Goal: Task Accomplishment & Management: Complete application form

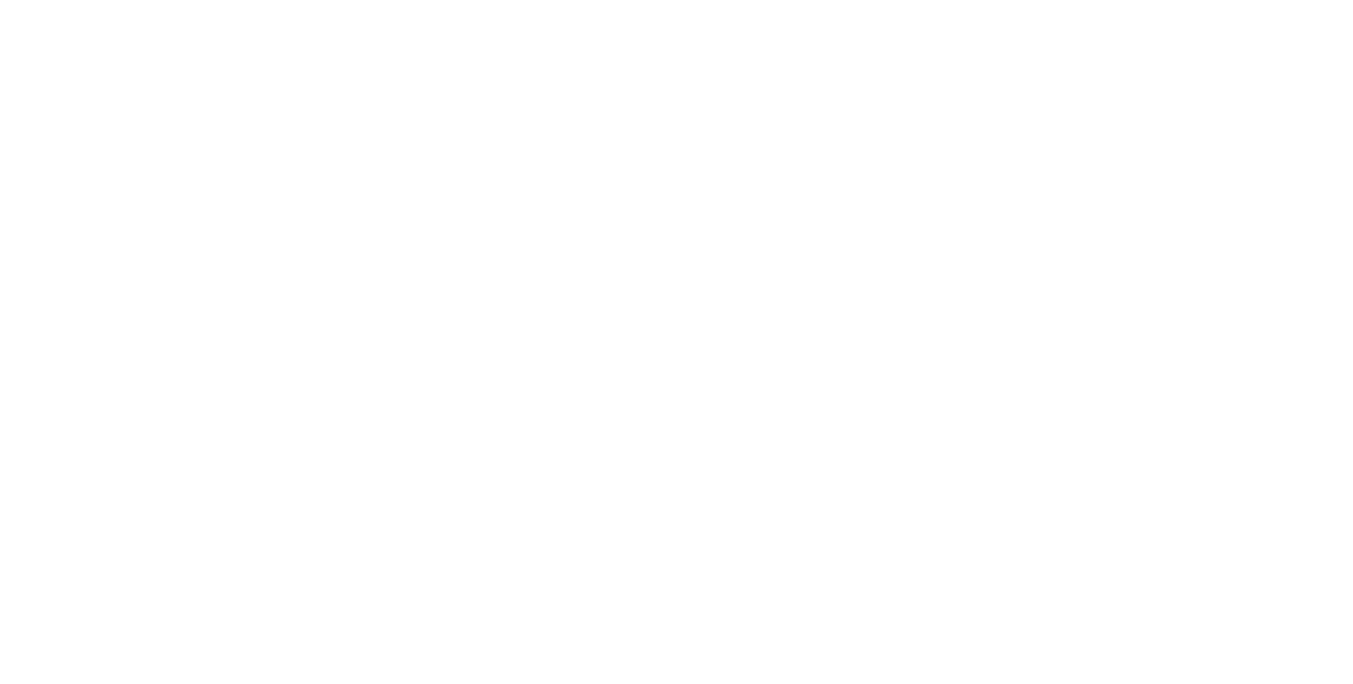
select select "**"
select select "****"
select select "**"
select select "*"
select select "****"
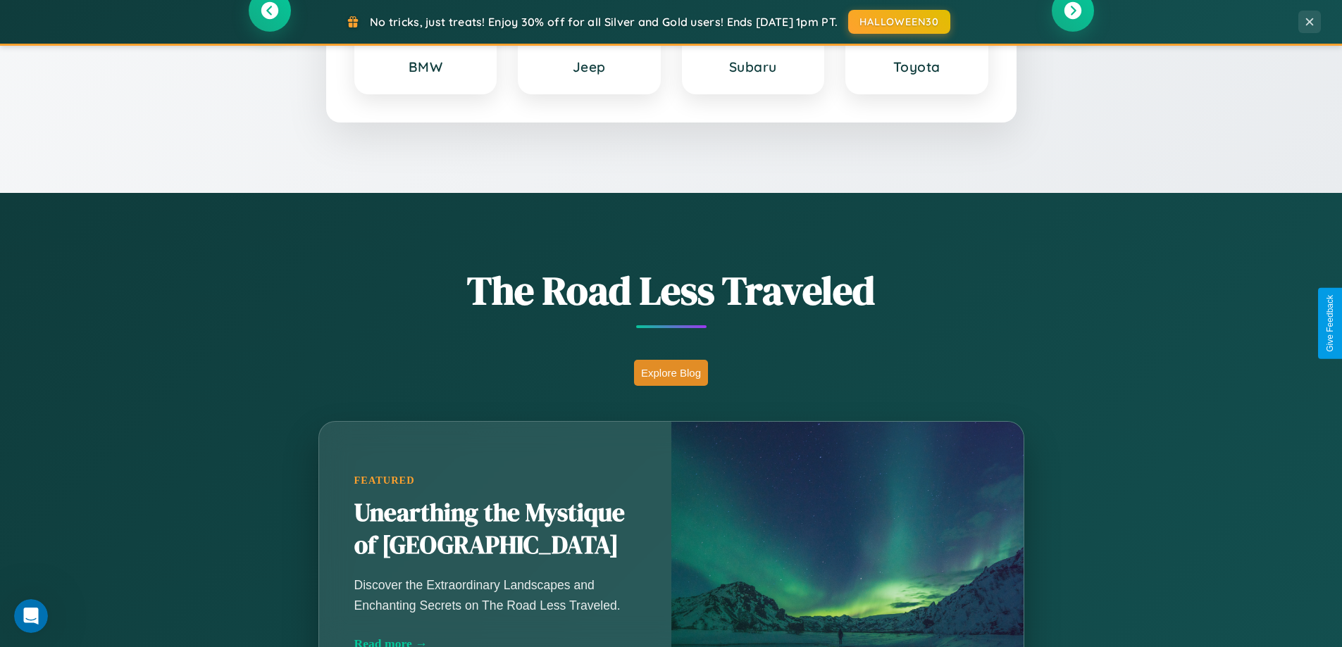
scroll to position [2711, 0]
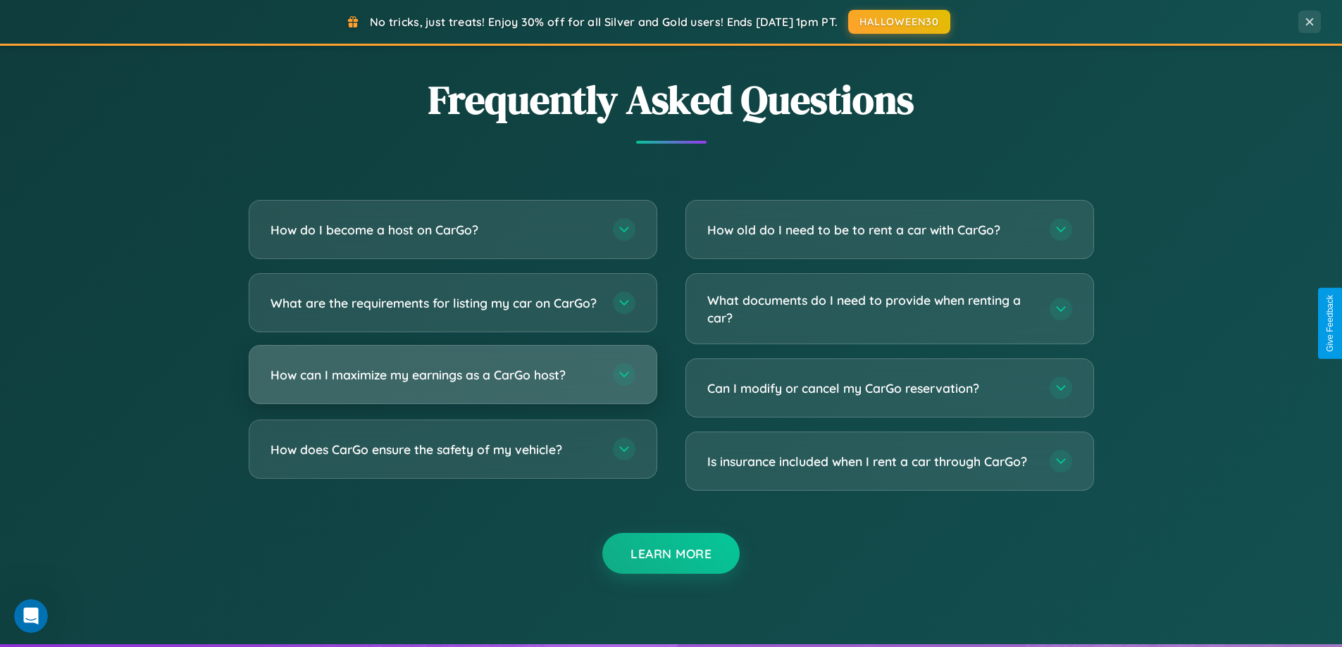
click at [452, 384] on h3 "How can I maximize my earnings as a CarGo host?" at bounding box center [435, 375] width 328 height 18
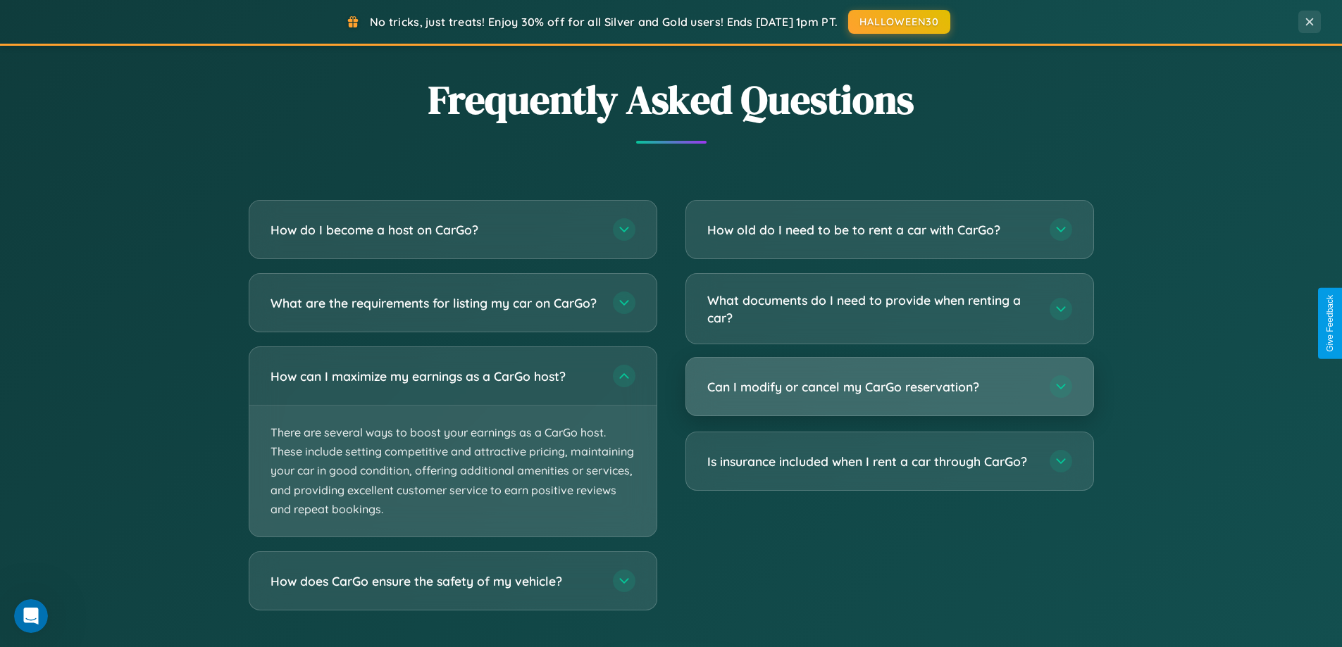
click at [889, 387] on h3 "Can I modify or cancel my CarGo reservation?" at bounding box center [871, 387] width 328 height 18
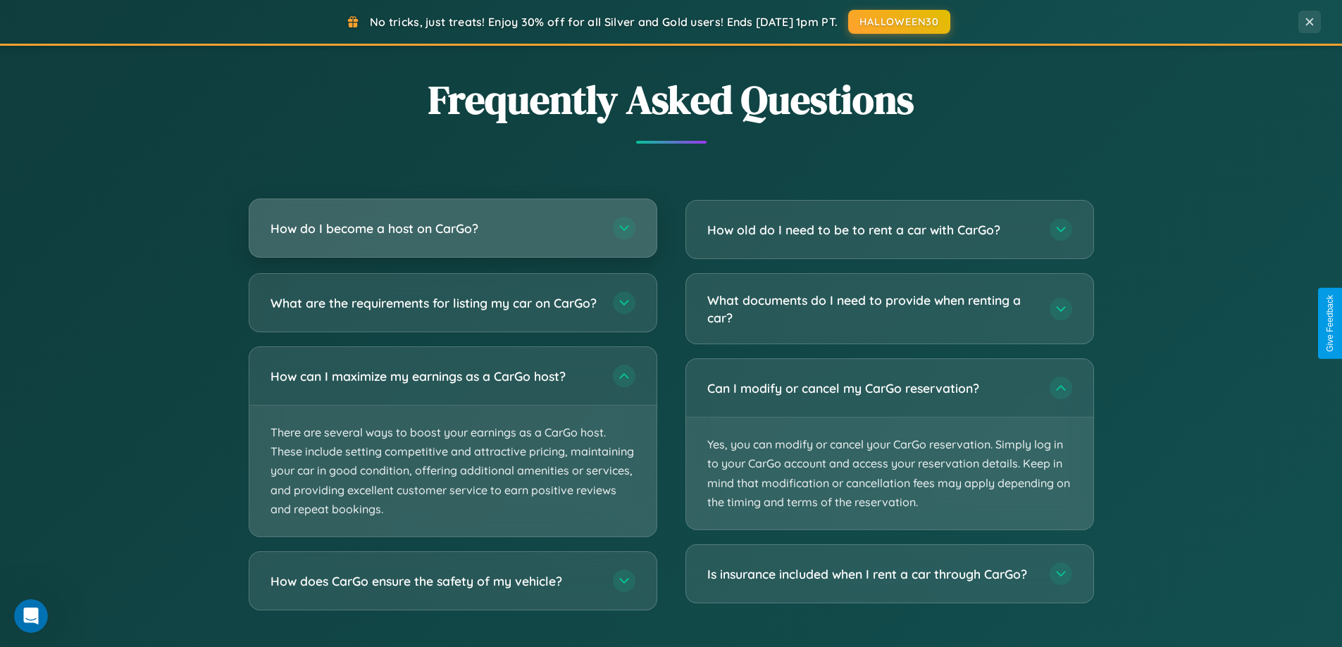
click at [452, 229] on h3 "How do I become a host on CarGo?" at bounding box center [435, 229] width 328 height 18
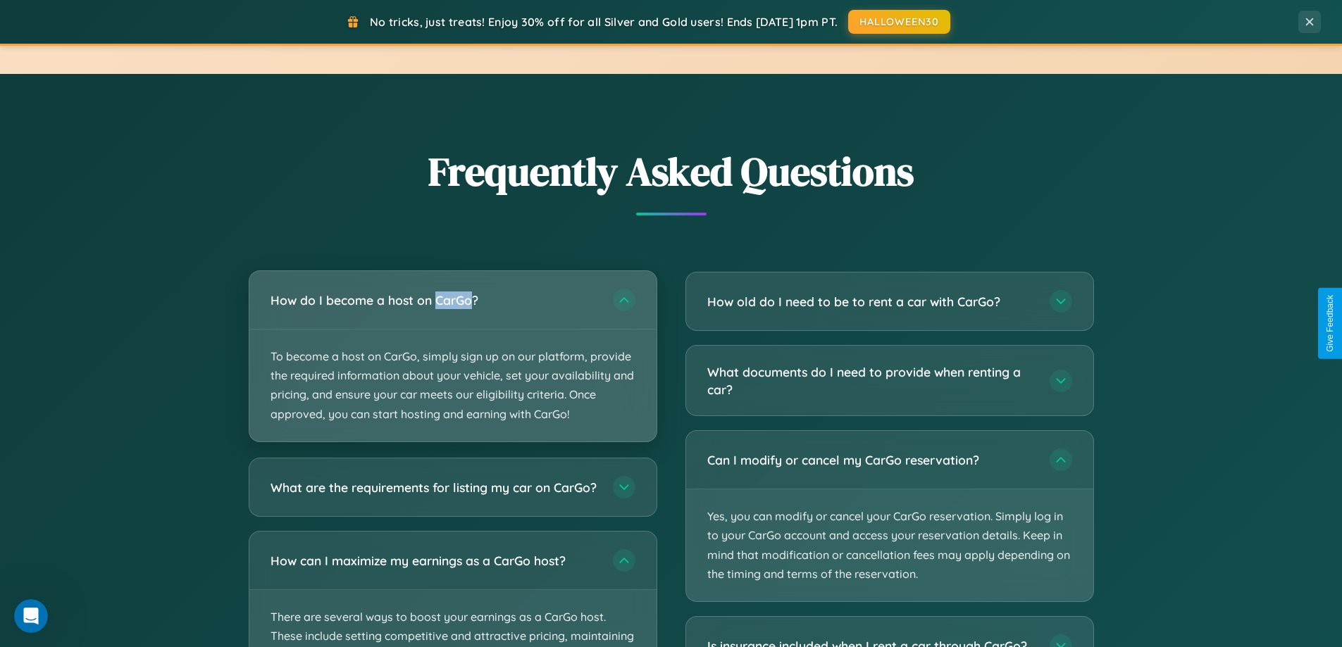
scroll to position [2264, 0]
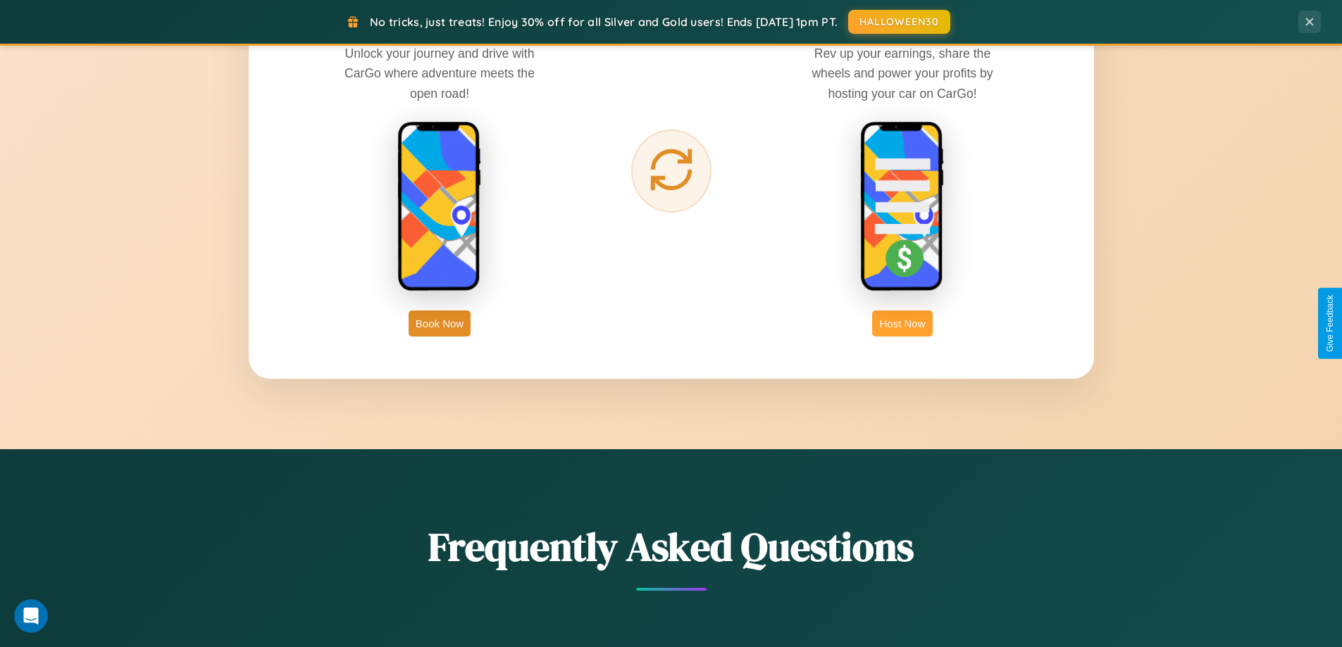
click at [903, 323] on button "Host Now" at bounding box center [902, 324] width 60 height 26
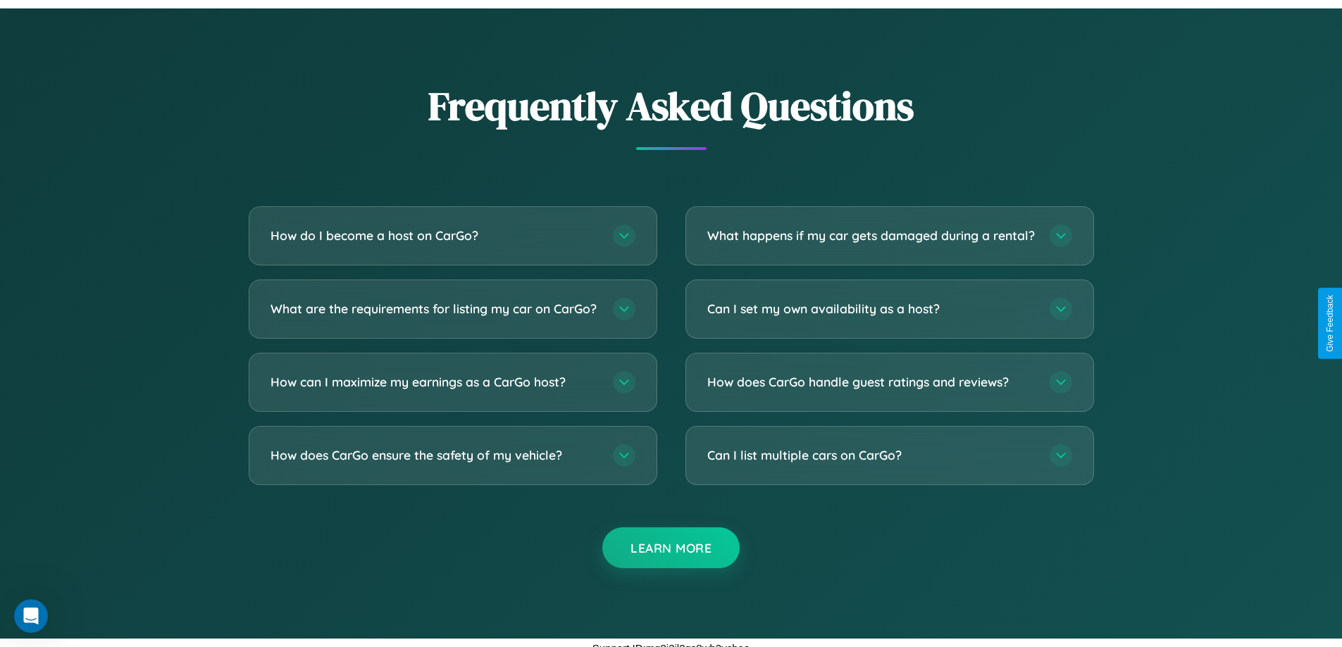
scroll to position [1904, 0]
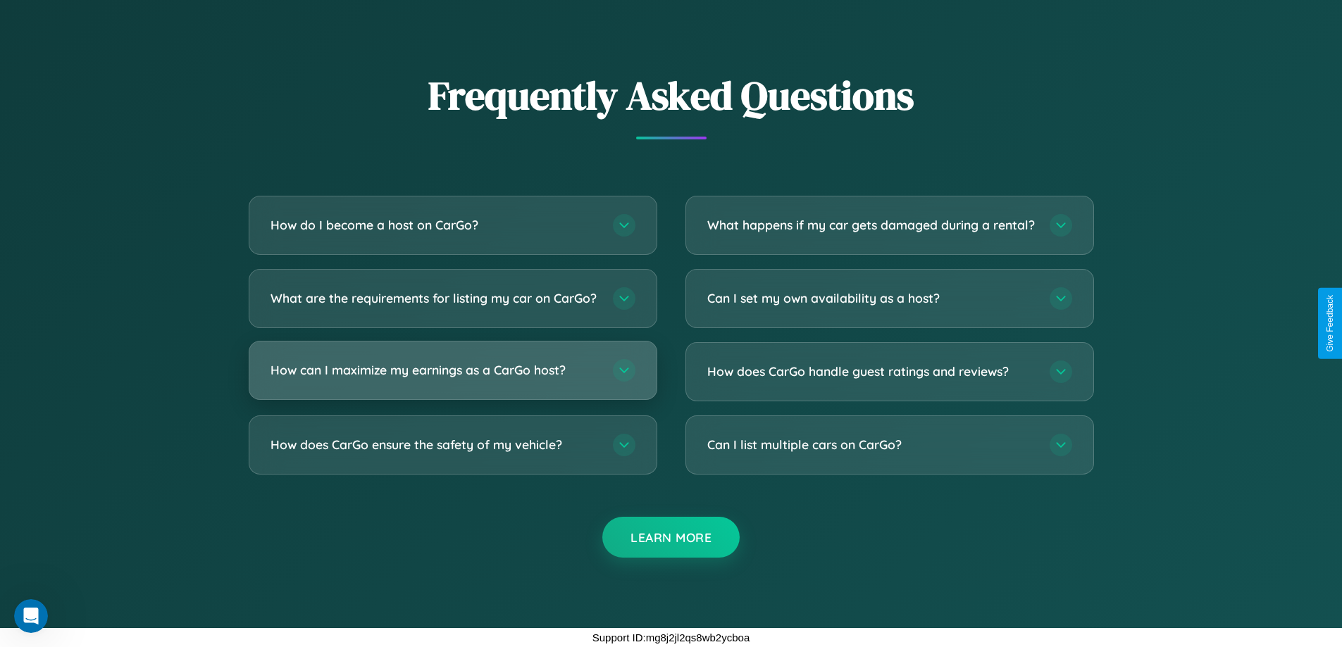
click at [452, 371] on h3 "How can I maximize my earnings as a CarGo host?" at bounding box center [435, 370] width 328 height 18
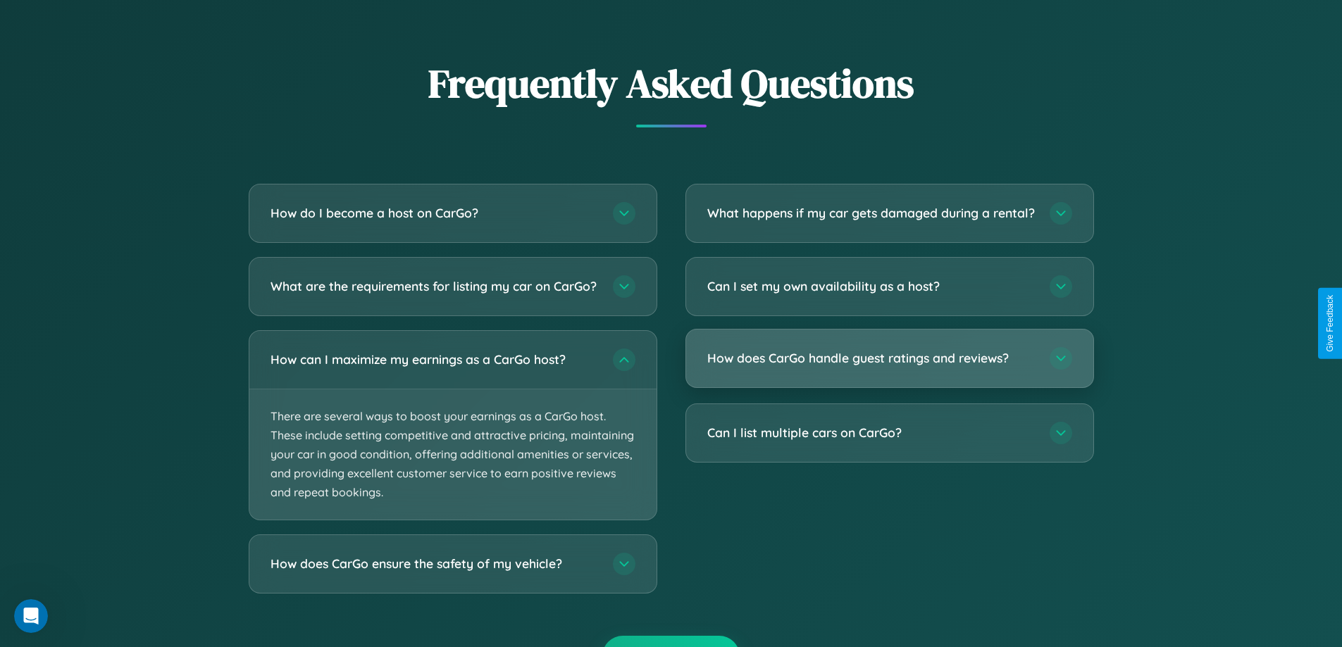
click at [889, 367] on h3 "How does CarGo handle guest ratings and reviews?" at bounding box center [871, 358] width 328 height 18
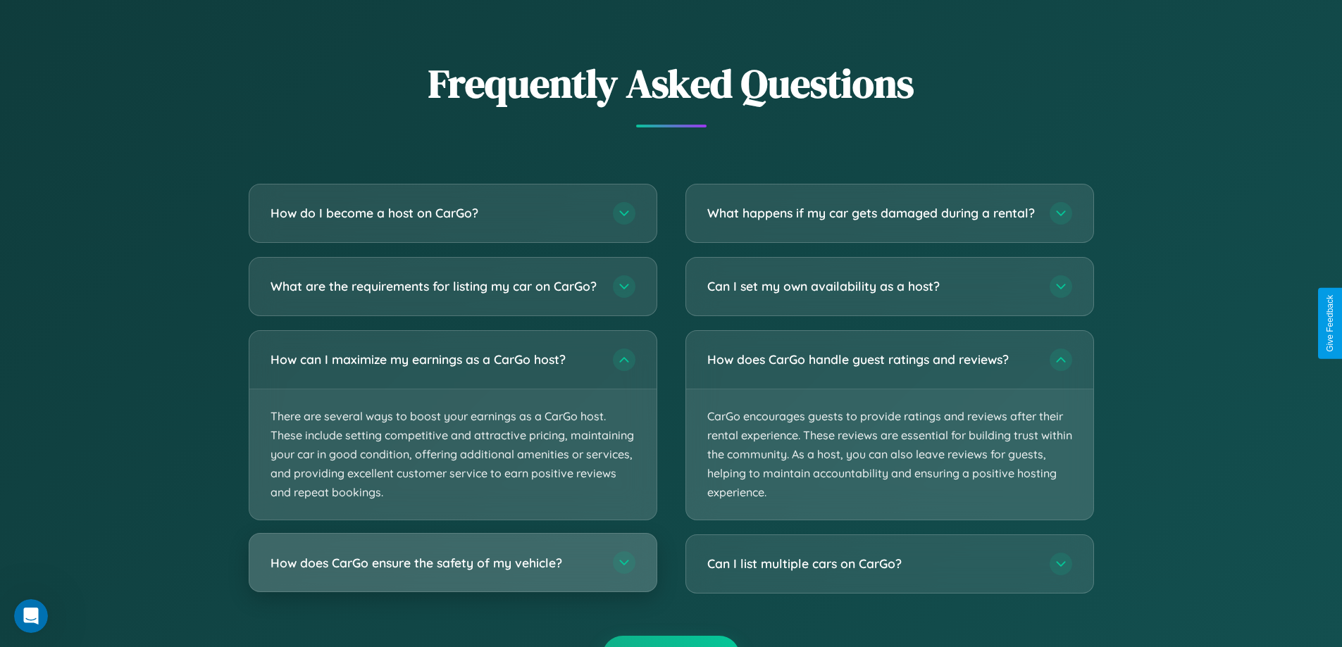
click at [452, 572] on h3 "How does CarGo ensure the safety of my vehicle?" at bounding box center [435, 563] width 328 height 18
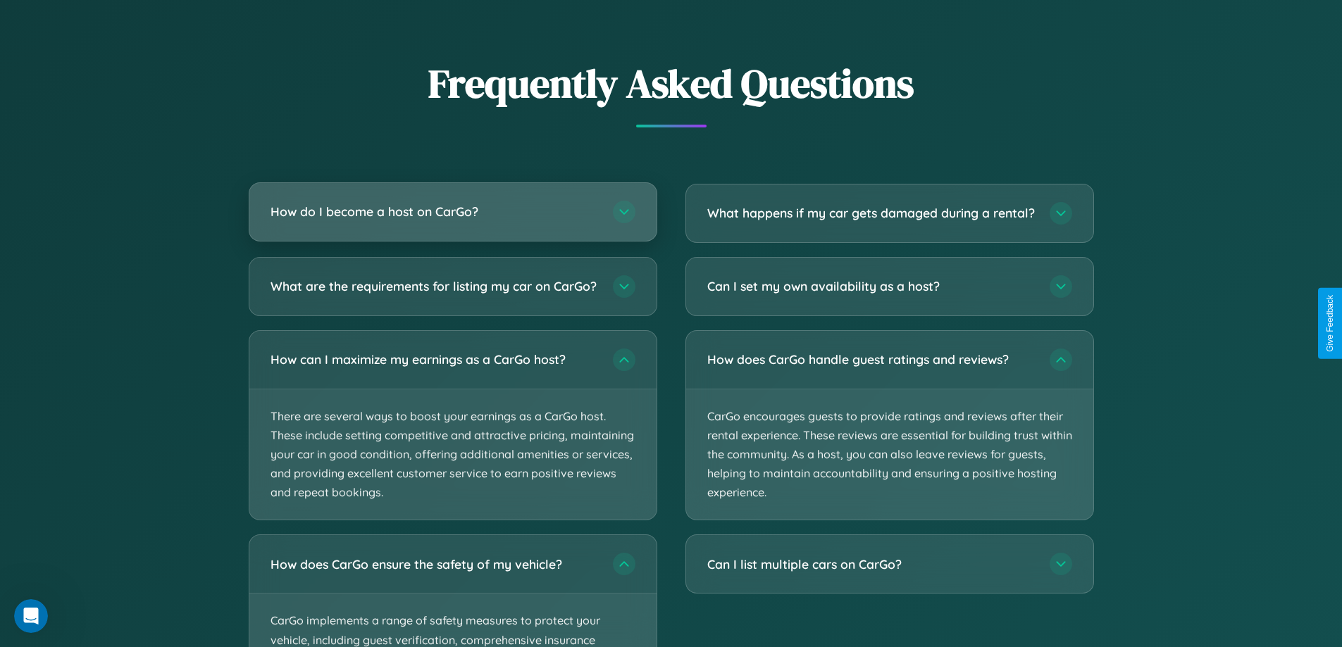
click at [452, 212] on h3 "How do I become a host on CarGo?" at bounding box center [435, 212] width 328 height 18
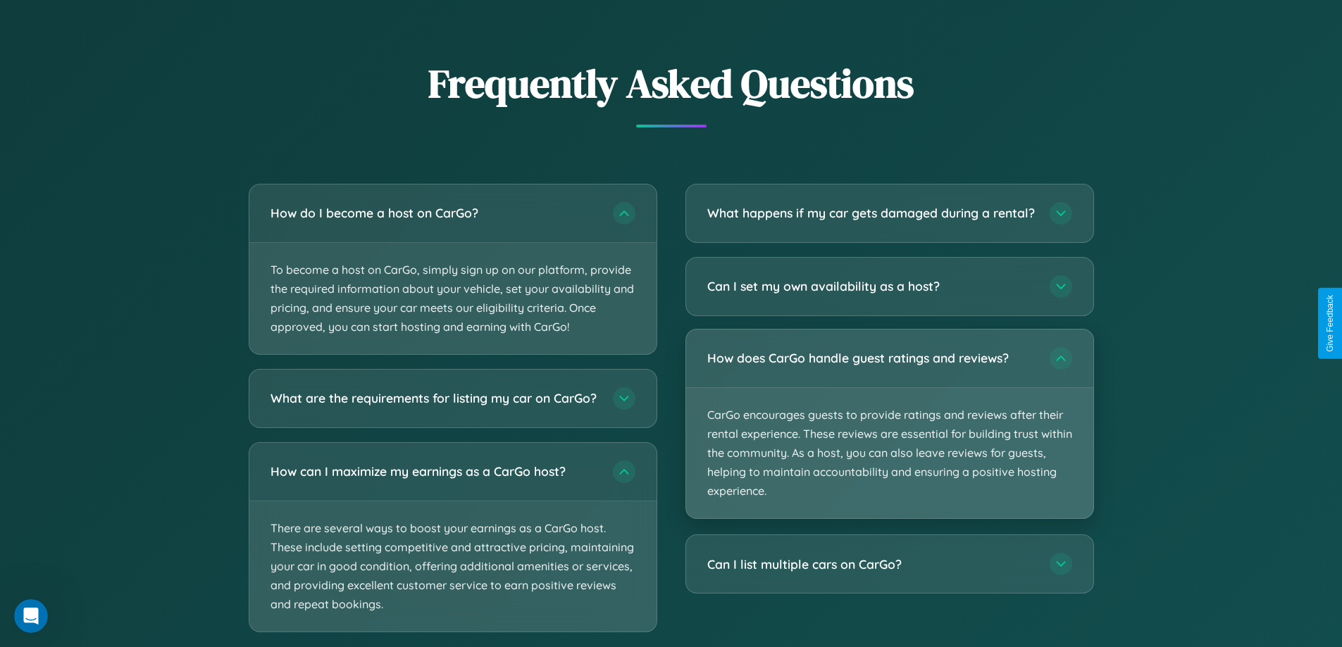
click at [889, 436] on p "CarGo encourages guests to provide ratings and reviews after their rental exper…" at bounding box center [889, 453] width 407 height 131
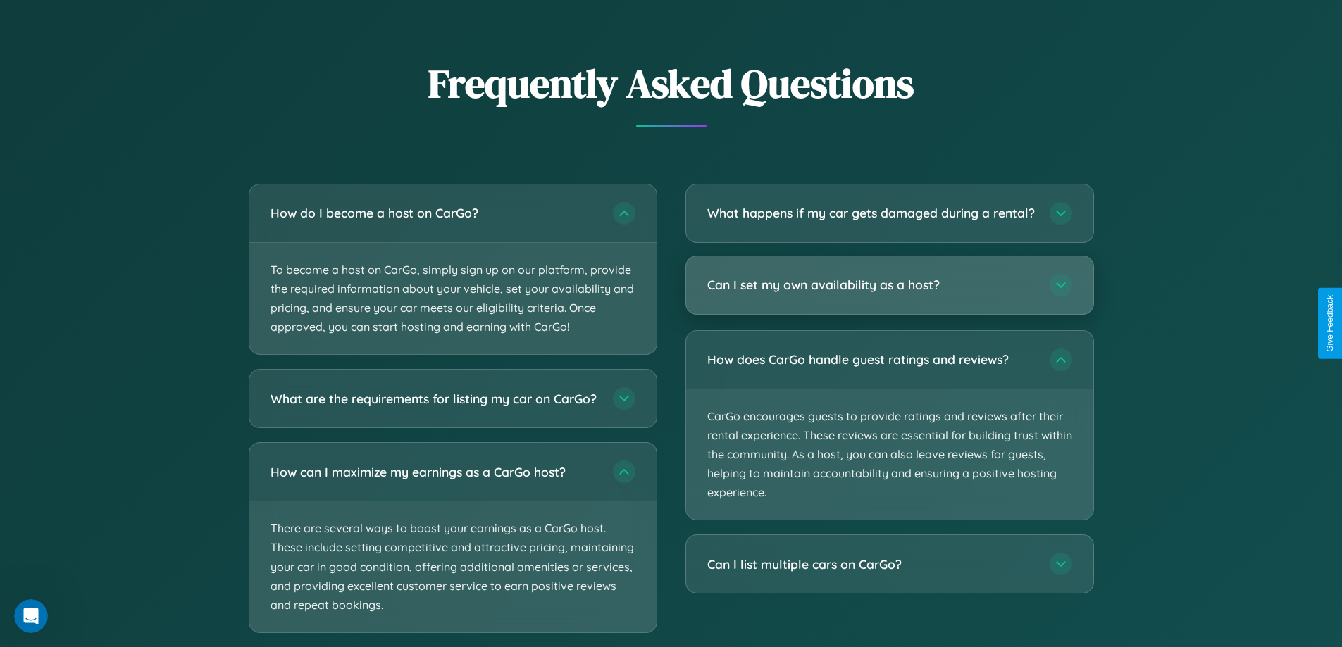
click at [889, 294] on h3 "Can I set my own availability as a host?" at bounding box center [871, 285] width 328 height 18
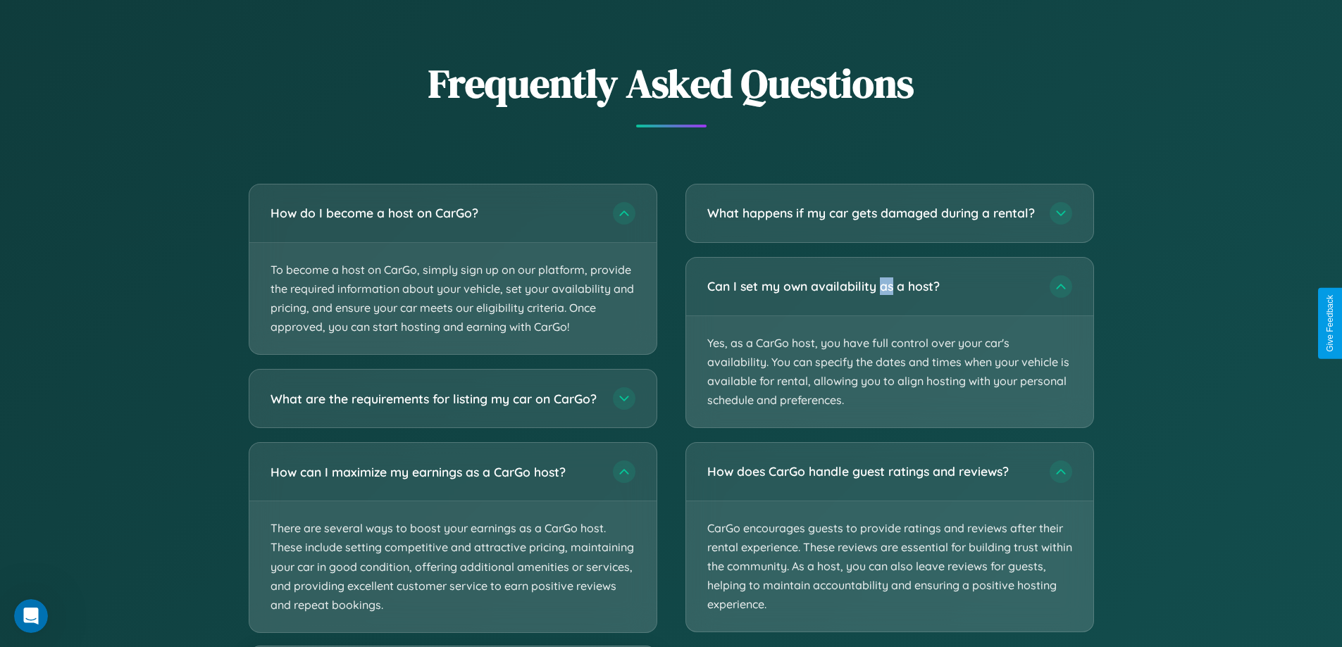
scroll to position [2107, 0]
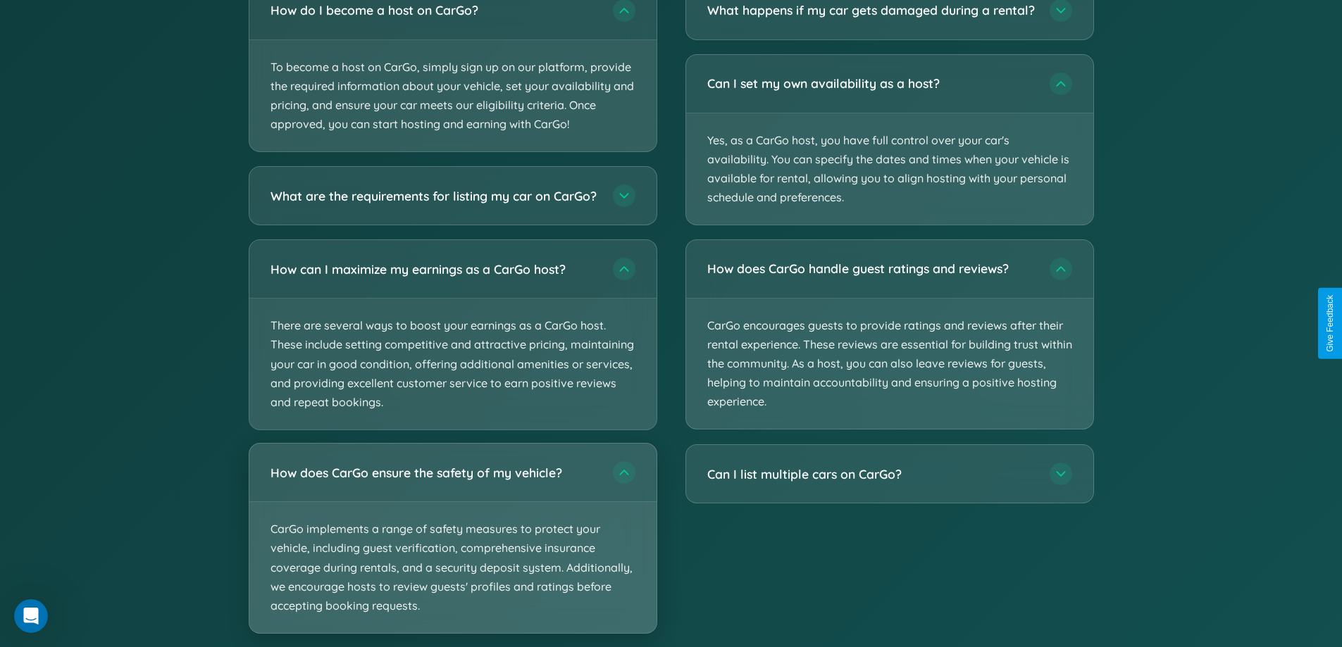
click at [452, 552] on p "CarGo implements a range of safety measures to protect your vehicle, including …" at bounding box center [452, 567] width 407 height 131
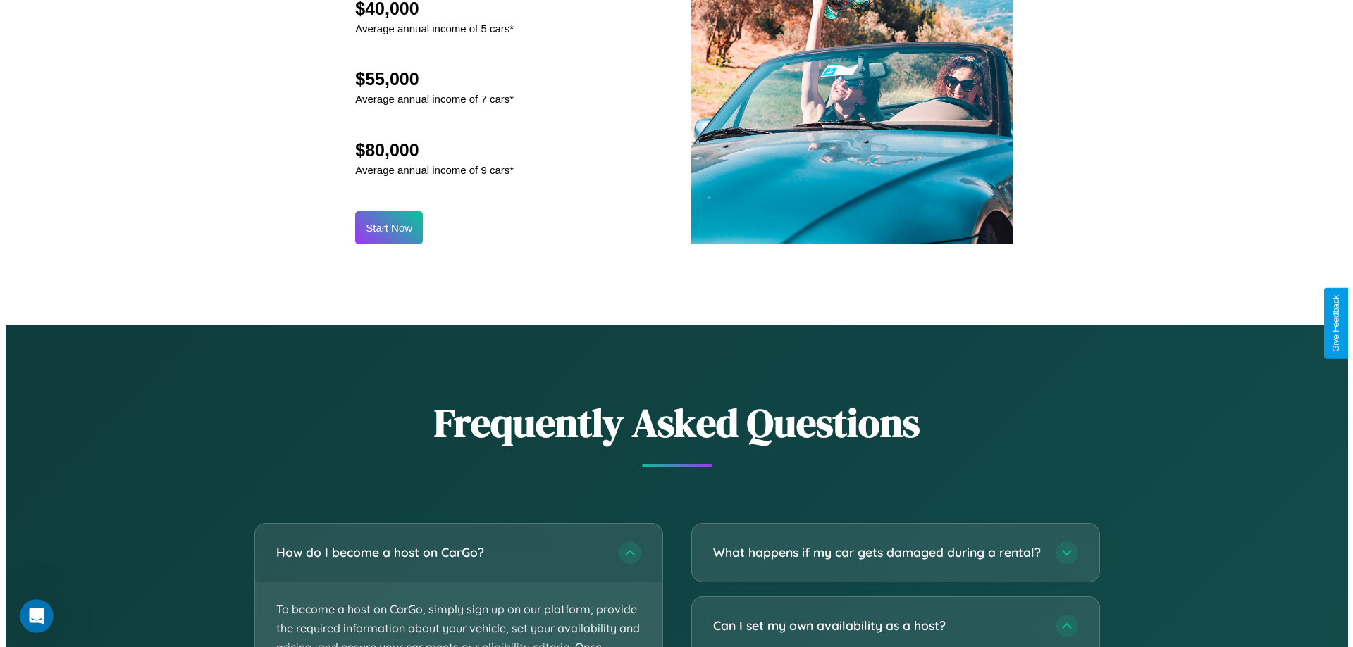
scroll to position [1469, 0]
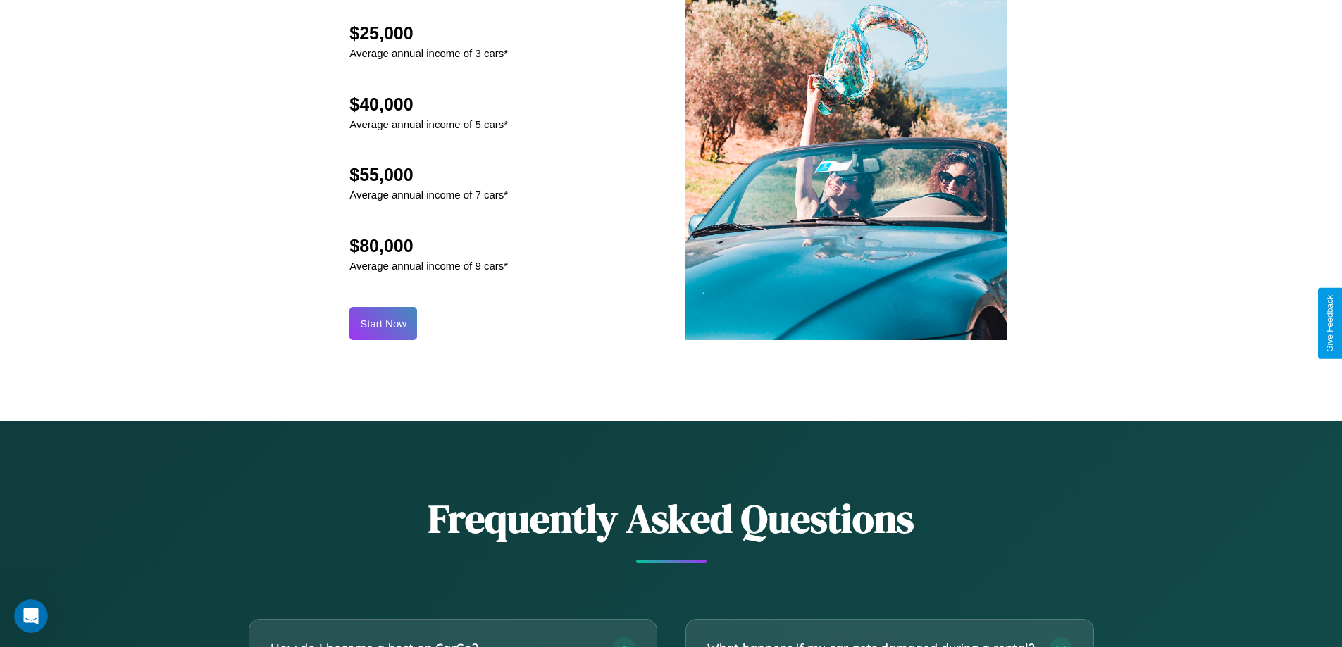
click at [383, 323] on button "Start Now" at bounding box center [383, 323] width 68 height 33
